Goal: Book appointment/travel/reservation

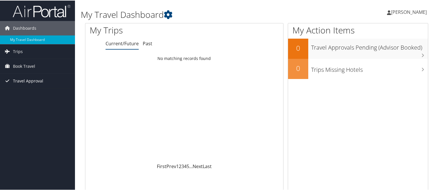
click at [16, 80] on span "Travel Approval" at bounding box center [28, 80] width 30 height 14
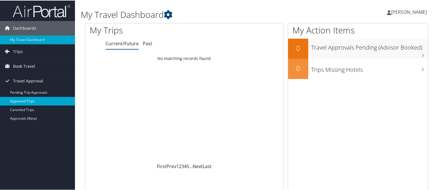
click at [16, 101] on link "Approved Trips" at bounding box center [37, 100] width 75 height 9
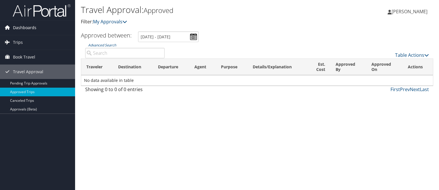
click at [21, 28] on span "Dashboards" at bounding box center [24, 27] width 23 height 14
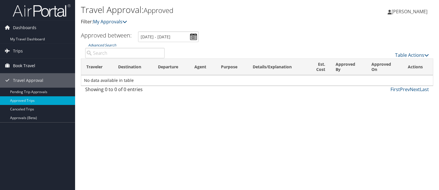
click at [23, 65] on span "Book Travel" at bounding box center [24, 66] width 22 height 14
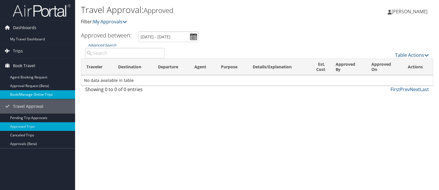
click at [26, 93] on link "Book/Manage Online Trips" at bounding box center [37, 94] width 75 height 9
